Goal: Communication & Community: Connect with others

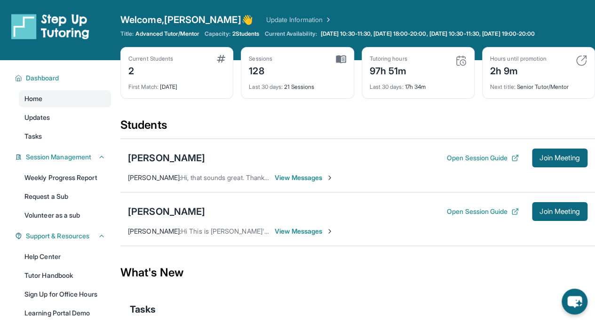
click at [274, 230] on div "[PERSON_NAME] : Hi This is [PERSON_NAME]'s homework for [DATE]. Can you please …" at bounding box center [231, 231] width 206 height 9
click at [283, 230] on span "View Messages" at bounding box center [304, 231] width 59 height 9
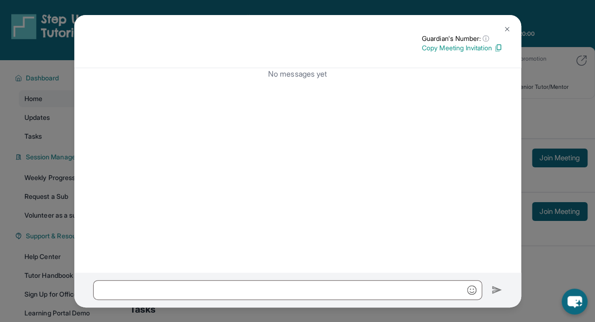
click at [507, 32] on img at bounding box center [507, 29] width 8 height 8
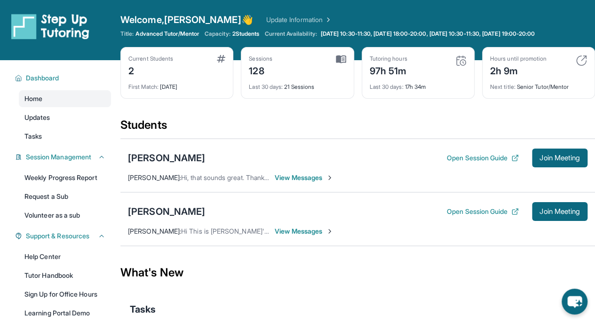
click at [549, 218] on button "Join Meeting" at bounding box center [559, 211] width 55 height 19
click at [166, 212] on div "[PERSON_NAME]" at bounding box center [166, 211] width 77 height 13
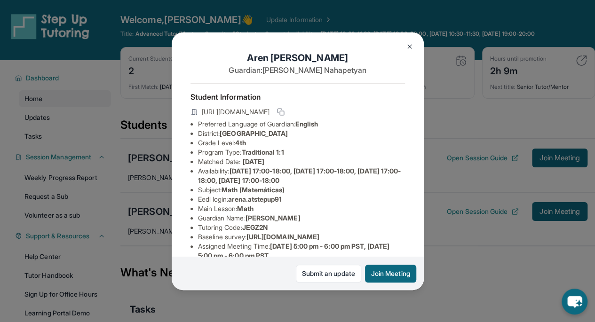
scroll to position [181, 0]
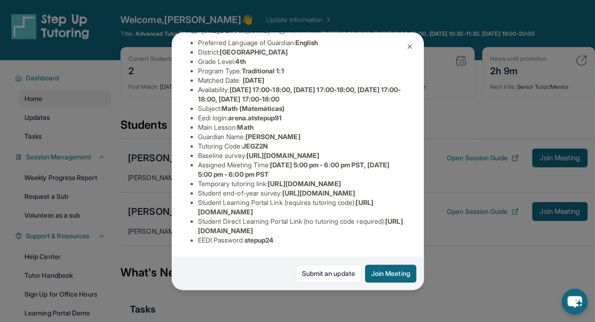
click at [407, 48] on img at bounding box center [410, 47] width 8 height 8
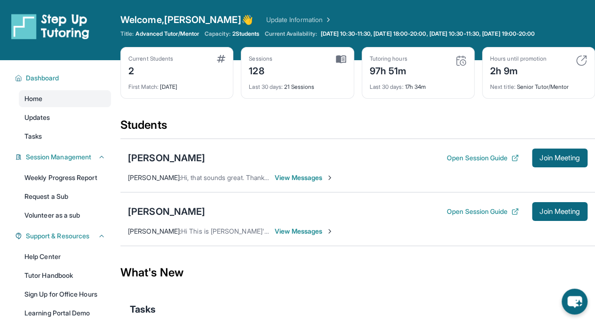
click at [289, 227] on span "View Messages" at bounding box center [304, 231] width 59 height 9
